Goal: Task Accomplishment & Management: Manage account settings

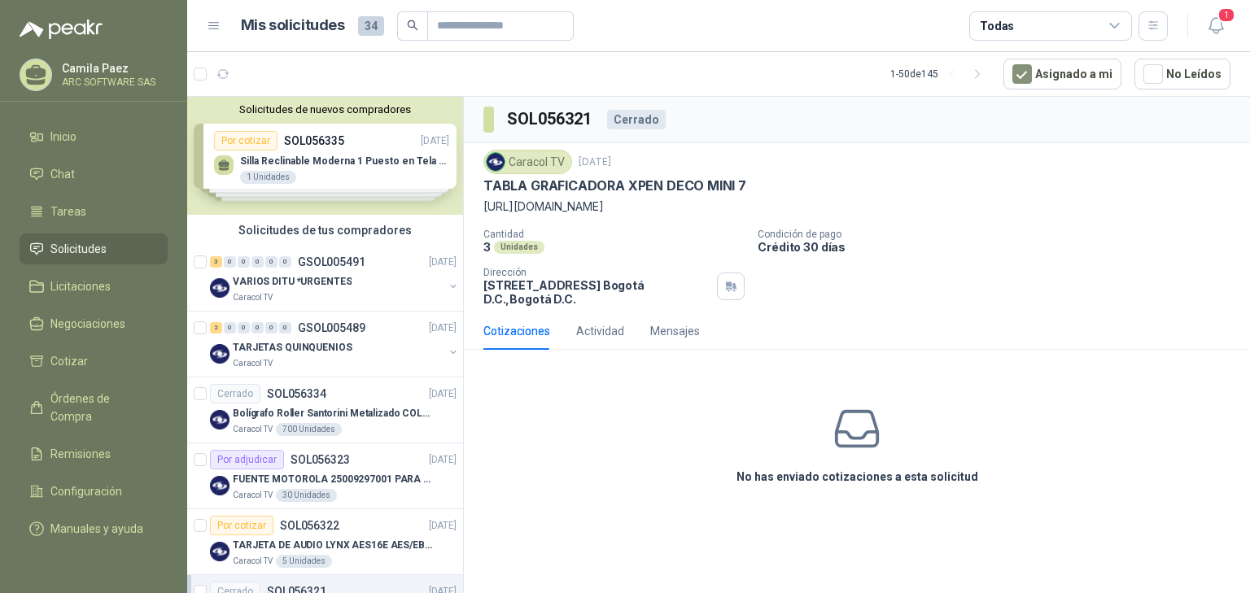
click at [520, 331] on div "Cotizaciones" at bounding box center [516, 331] width 67 height 18
click at [611, 460] on div "No has enviado cotizaciones a esta solicitud" at bounding box center [857, 445] width 786 height 164
click at [962, 223] on div "Caracol TV 16 sept, 2025 TABLA GRAFICADORA XPEN DECO MINI 7 https://xppentienda…" at bounding box center [856, 228] width 747 height 156
click at [302, 284] on p "VARIOS DITU *URGENTES" at bounding box center [292, 281] width 119 height 15
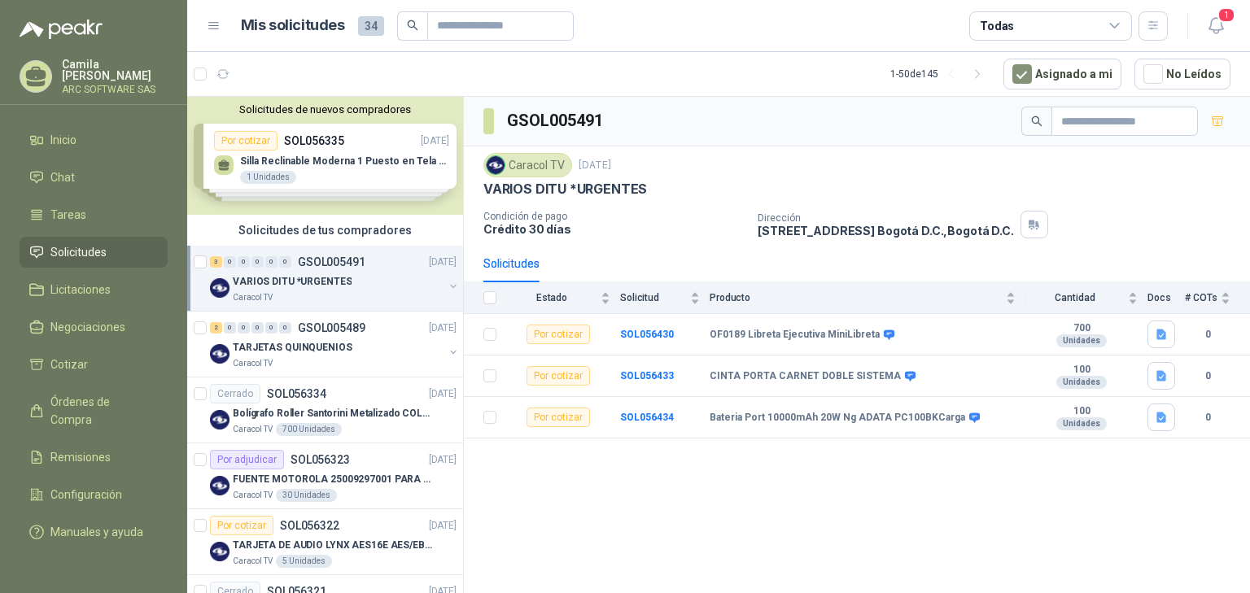
click at [253, 279] on p "VARIOS DITU *URGENTES" at bounding box center [292, 281] width 119 height 15
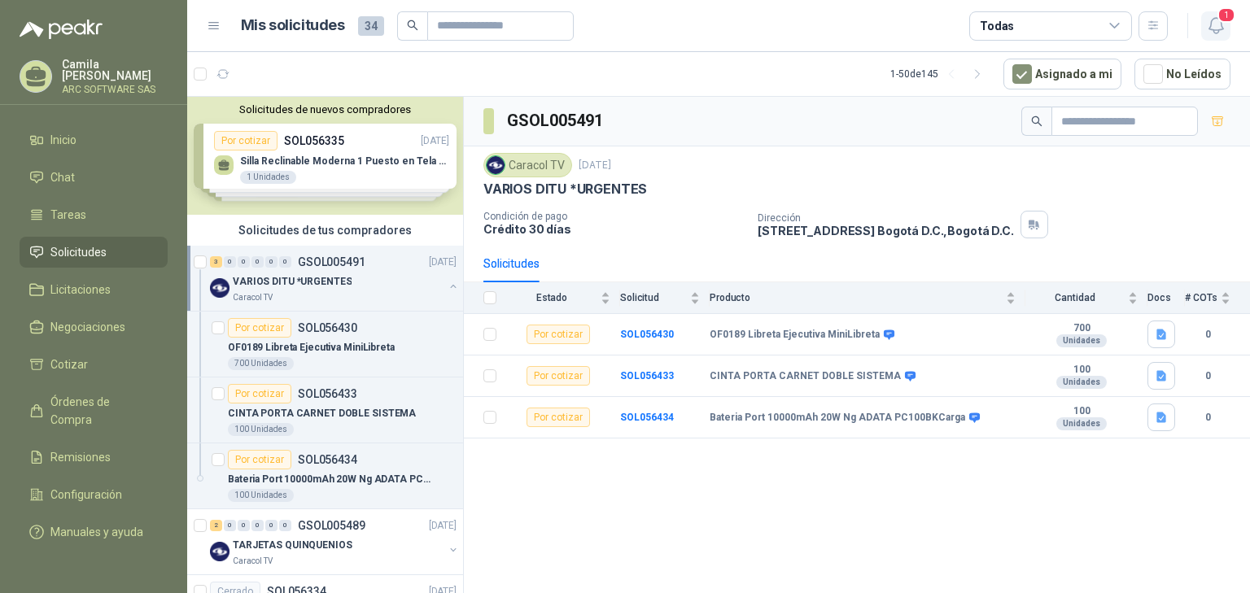
click at [1215, 27] on icon "button" at bounding box center [1216, 25] width 20 height 20
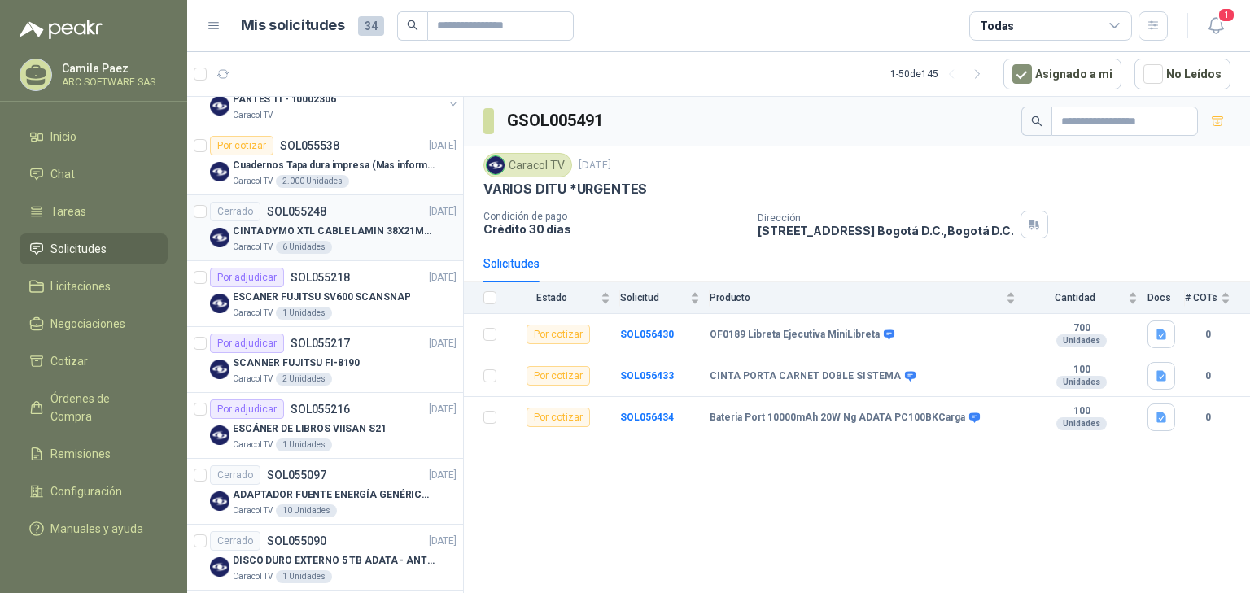
scroll to position [1107, 0]
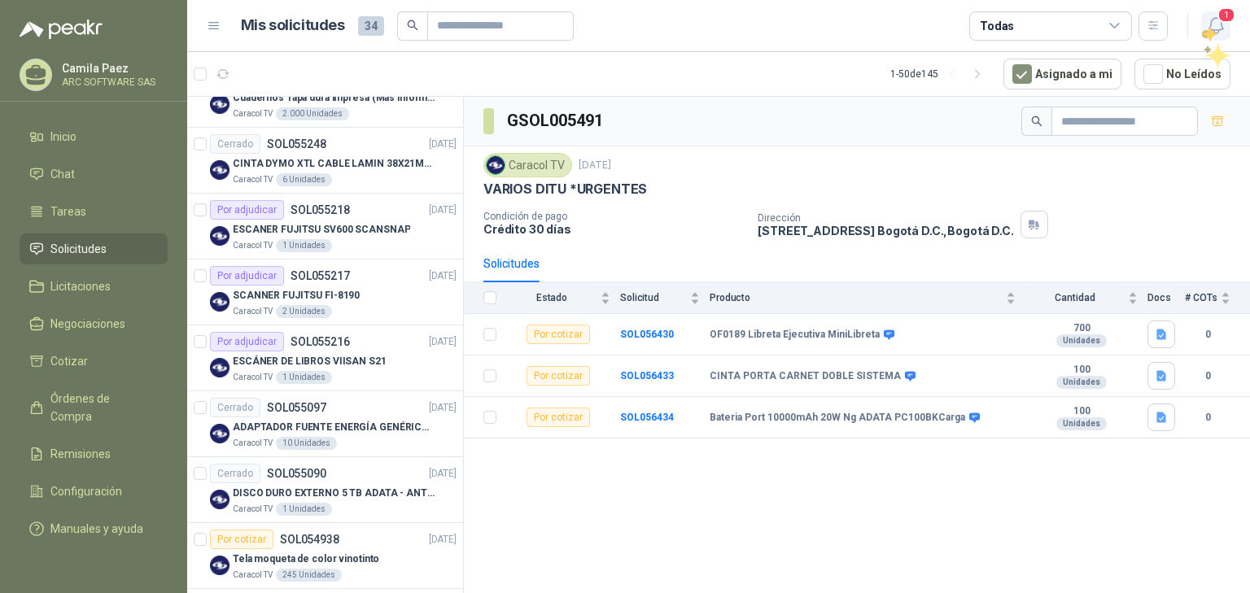
click at [1211, 26] on icon "button" at bounding box center [1216, 25] width 20 height 20
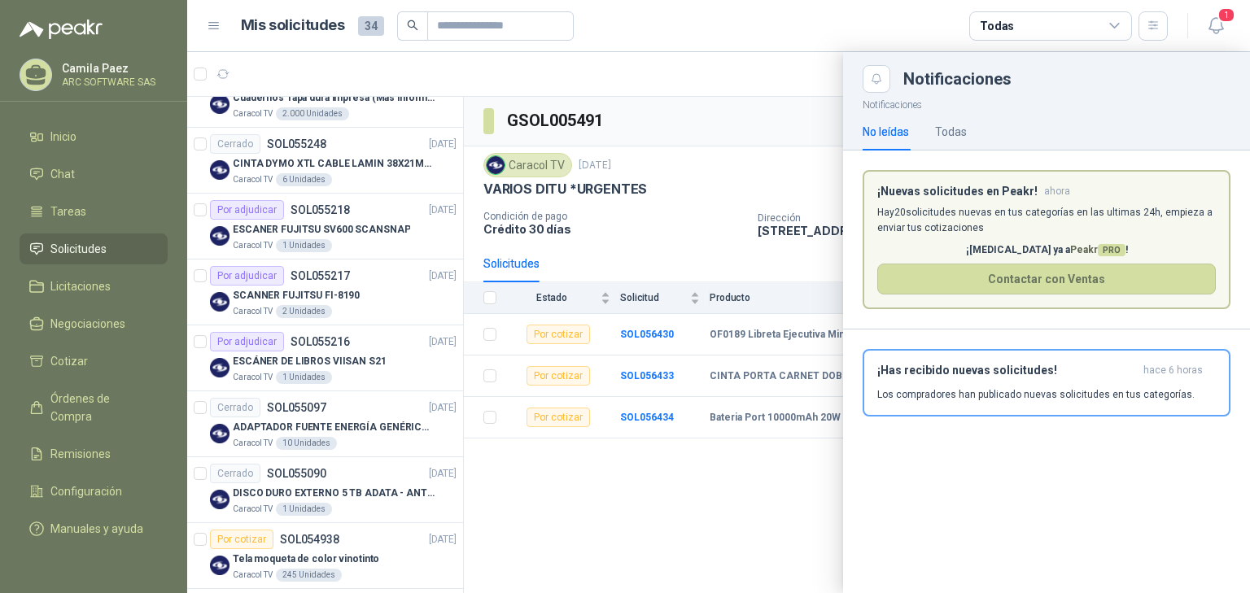
drag, startPoint x: 456, startPoint y: 285, endPoint x: 449, endPoint y: 183, distance: 101.9
click at [449, 186] on div at bounding box center [718, 322] width 1063 height 541
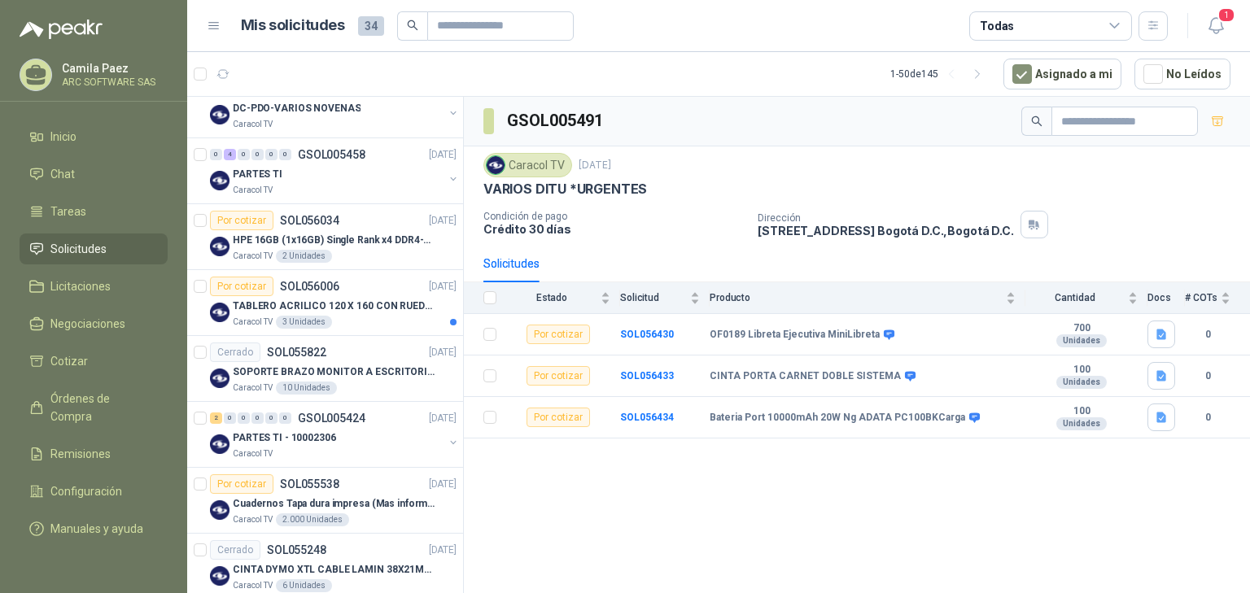
scroll to position [215, 0]
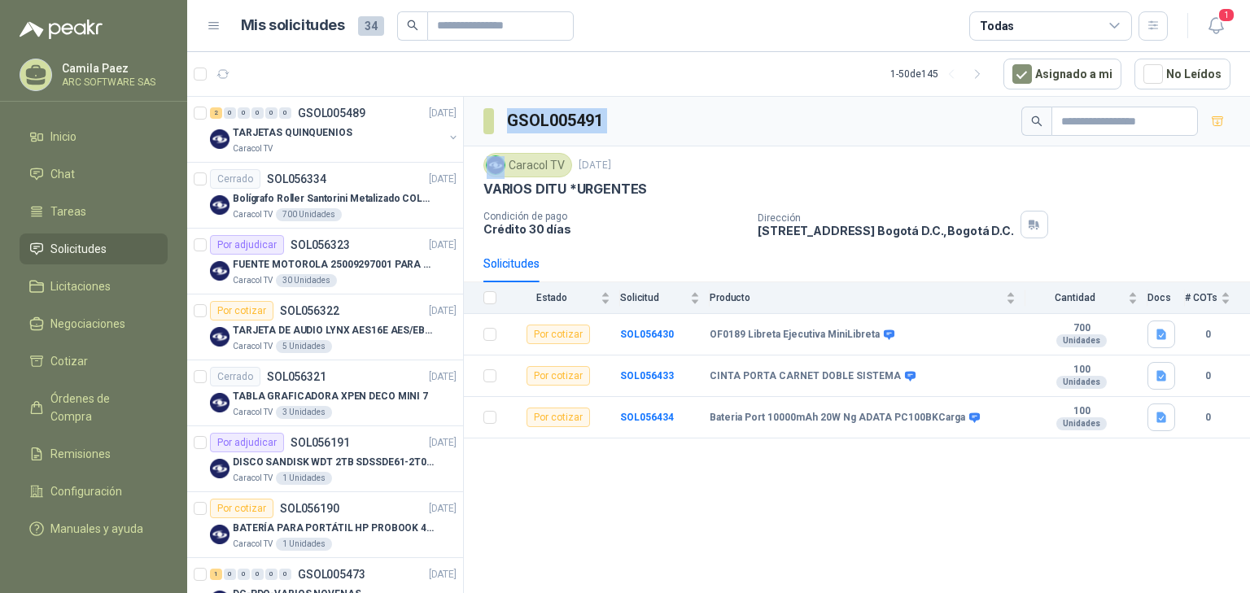
drag, startPoint x: 468, startPoint y: 155, endPoint x: 467, endPoint y: 127, distance: 27.7
click at [468, 130] on div "GSOL005491 Caracol TV [DATE] VARIOS DITU *URGENTES Condición de pago Crédito 30…" at bounding box center [857, 268] width 786 height 342
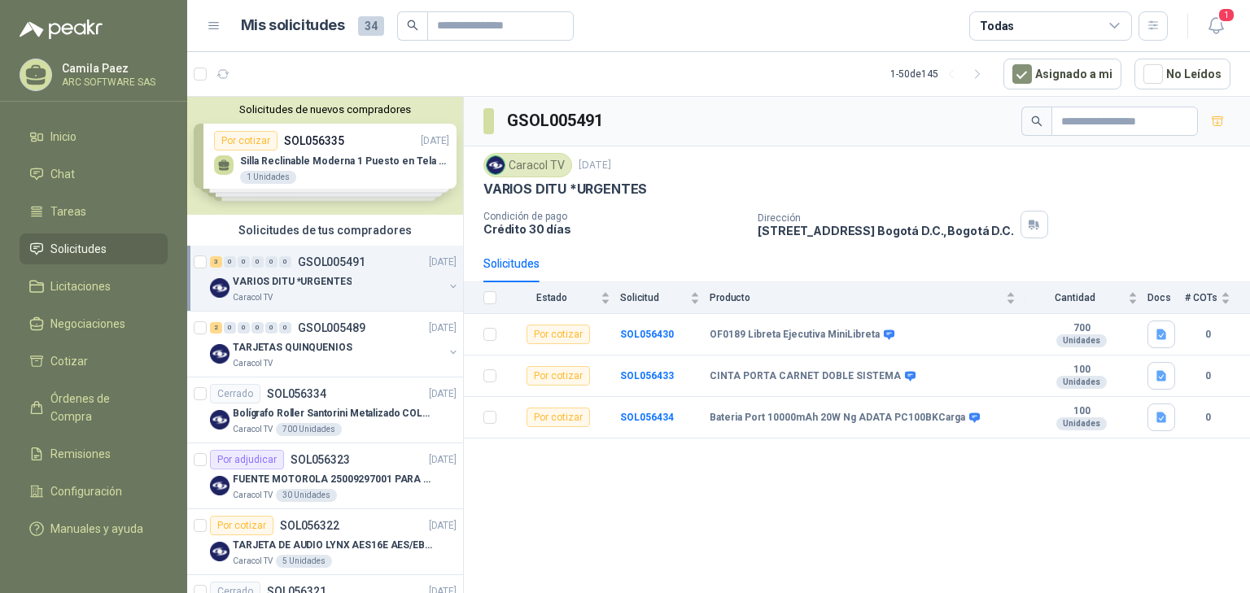
click at [221, 28] on icon at bounding box center [214, 26] width 15 height 15
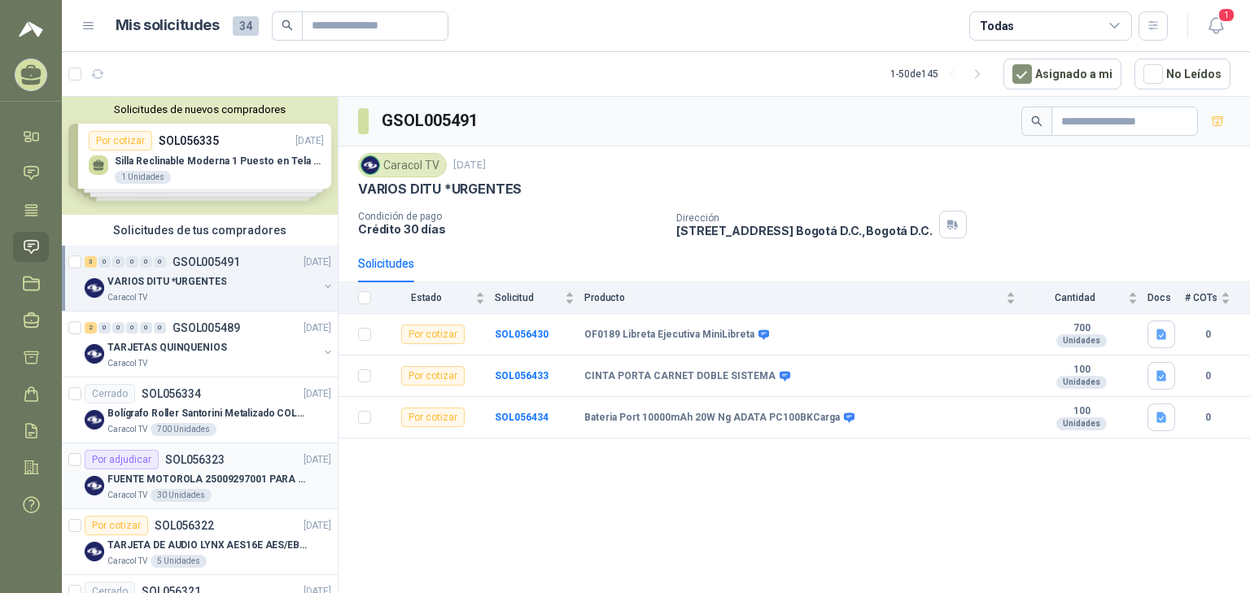
click at [204, 474] on p "FUENTE MOTOROLA 25009297001 PARA EP450" at bounding box center [208, 479] width 203 height 15
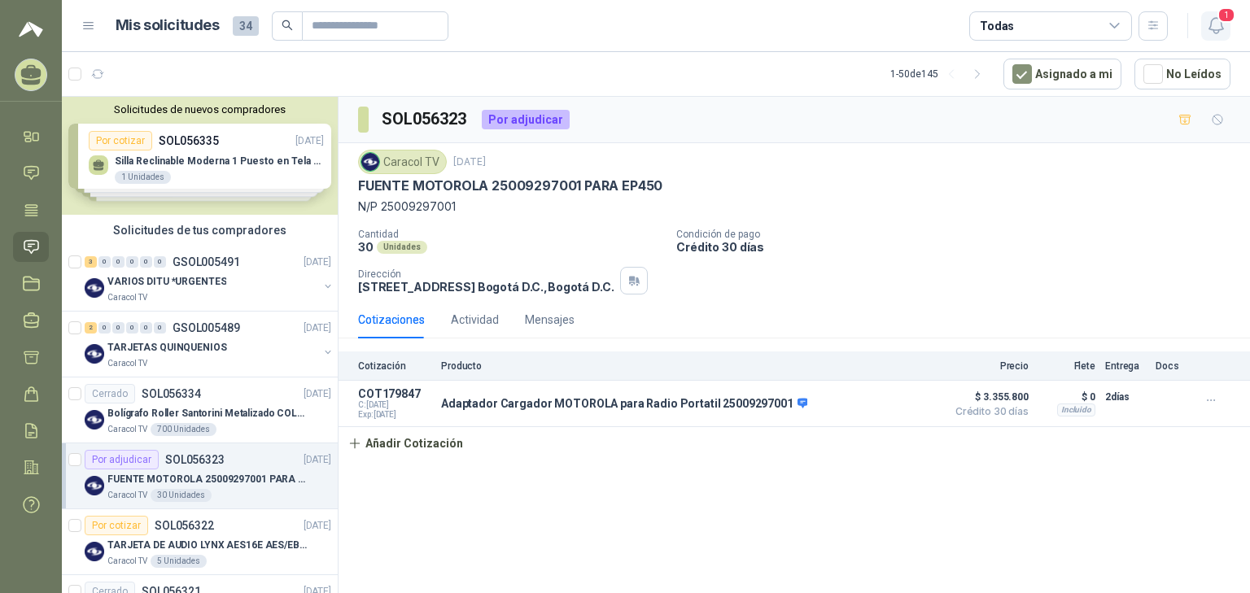
click at [1214, 23] on icon "button" at bounding box center [1216, 25] width 20 height 20
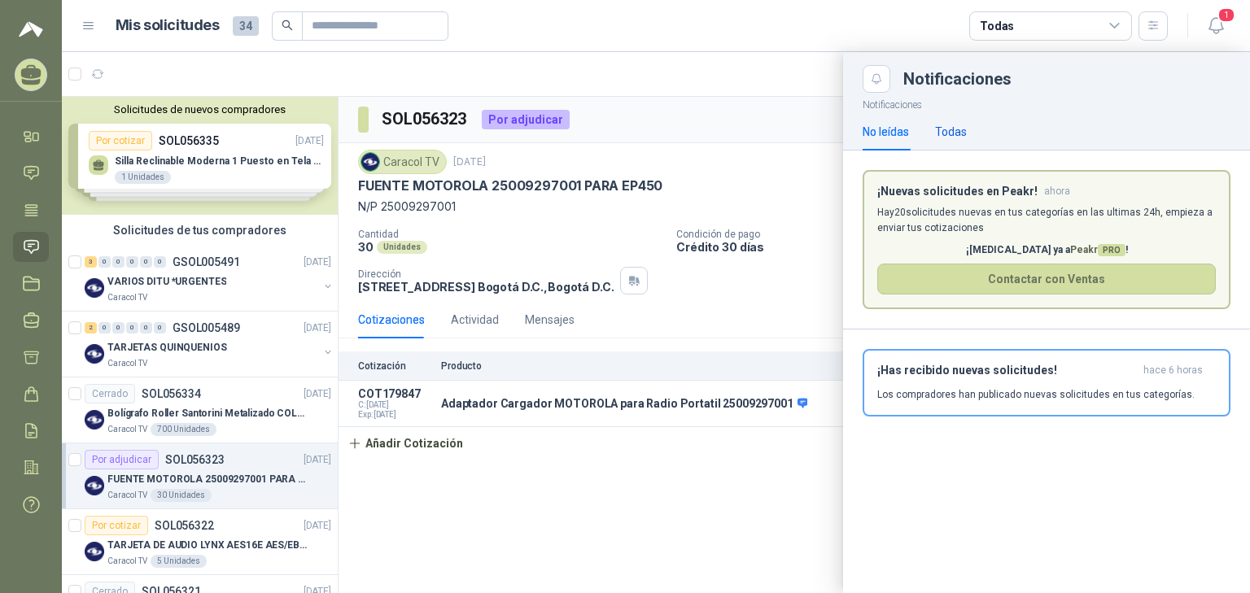
click at [948, 124] on div "Todas" at bounding box center [951, 132] width 32 height 18
